Goal: Task Accomplishment & Management: Manage account settings

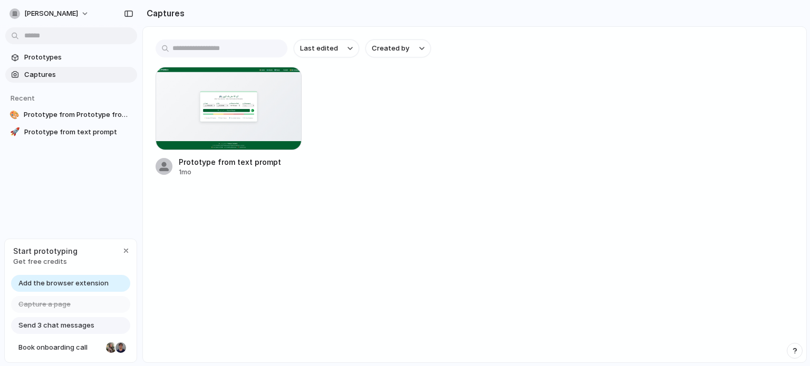
click at [77, 280] on span "Add the browser extension" at bounding box center [63, 283] width 90 height 11
click at [84, 279] on span "Add the browser extension" at bounding box center [63, 283] width 90 height 11
click at [59, 290] on div "Add the browser extension" at bounding box center [70, 283] width 119 height 17
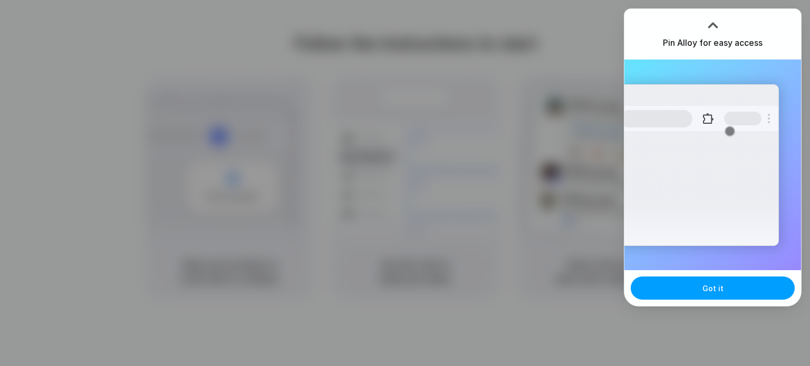
click at [695, 288] on button "Got it" at bounding box center [713, 288] width 164 height 23
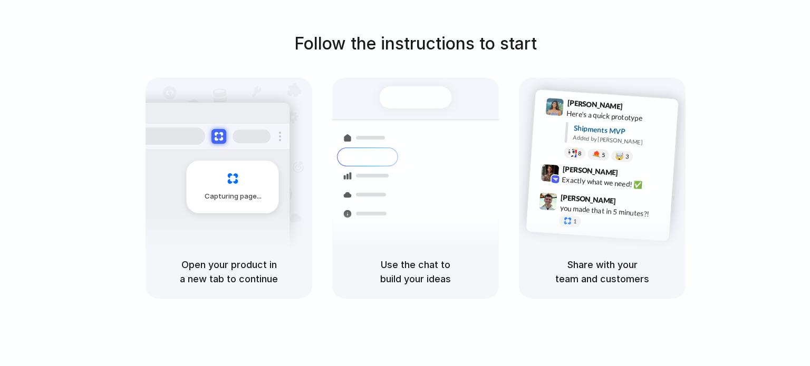
click at [405, 183] on div at bounding box center [405, 183] width 0 height 0
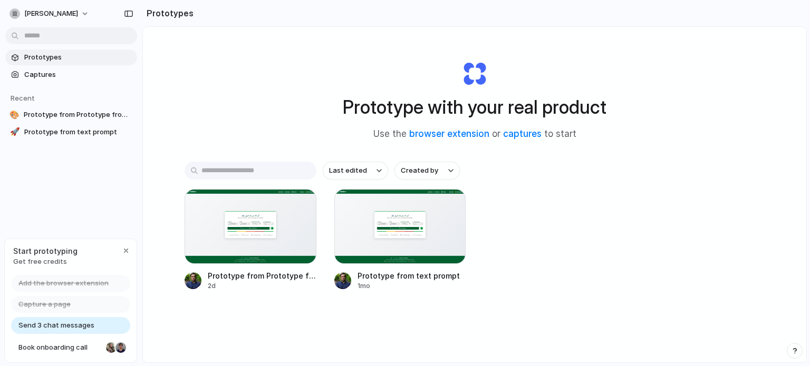
click at [517, 128] on span "Use the browser extension or captures to start" at bounding box center [474, 135] width 203 height 14
click at [512, 137] on link "captures" at bounding box center [522, 134] width 38 height 11
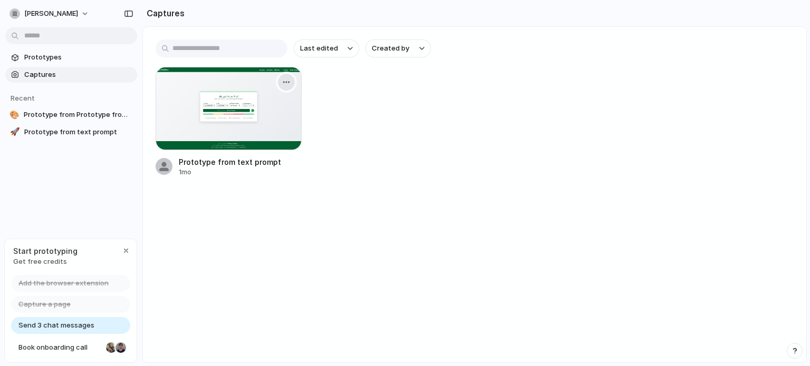
click at [280, 88] on button "button" at bounding box center [286, 82] width 17 height 17
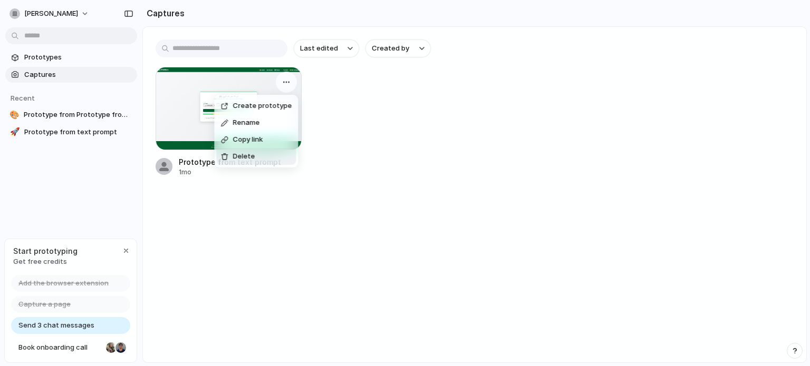
click at [261, 157] on li "Delete" at bounding box center [256, 156] width 80 height 17
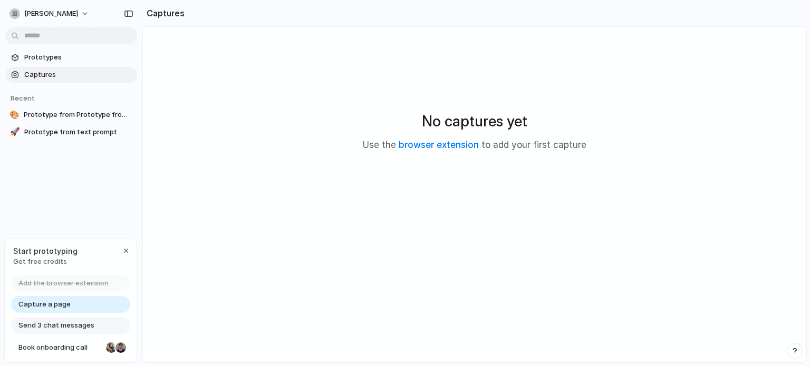
click at [47, 73] on span "Captures" at bounding box center [78, 75] width 109 height 11
click at [82, 19] on button "abdul-manan-sikandar" at bounding box center [49, 13] width 89 height 17
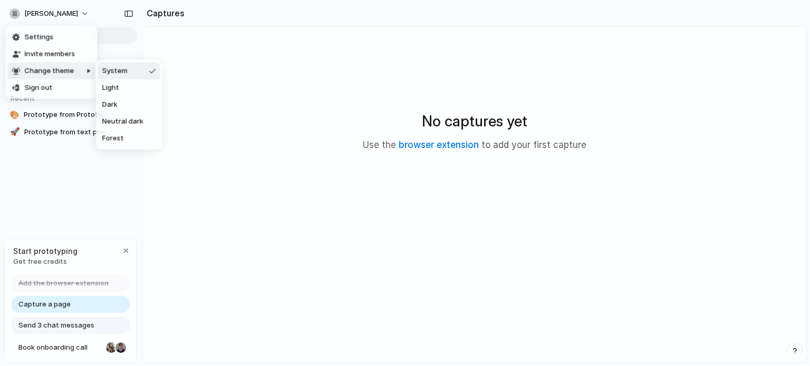
click at [265, 58] on div "Settings Invite members Change theme Sign out" at bounding box center [405, 183] width 810 height 366
